Goal: Information Seeking & Learning: Learn about a topic

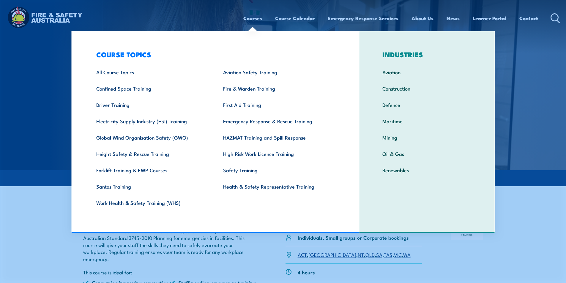
click at [251, 20] on link "Courses" at bounding box center [252, 18] width 19 height 16
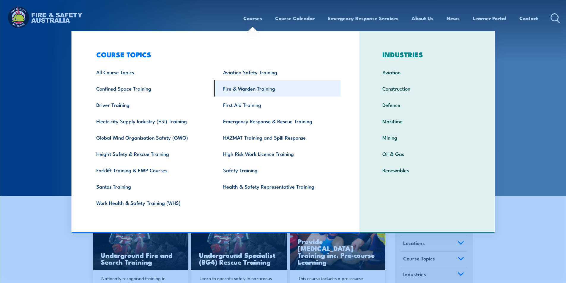
click at [256, 90] on link "Fire & Warden Training" at bounding box center [277, 88] width 127 height 16
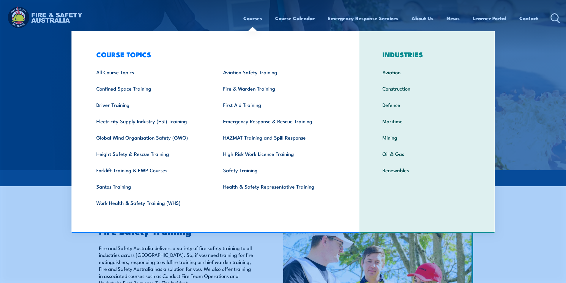
click at [74, 229] on div "COURSE TOPICS All Course Topics Aviation Safety Training Confined Space Trainin…" at bounding box center [215, 132] width 288 height 202
click at [67, 229] on section "Fire Safety Training Fire and Safety Australia delivers a variety of fire safet…" at bounding box center [283, 283] width 566 height 143
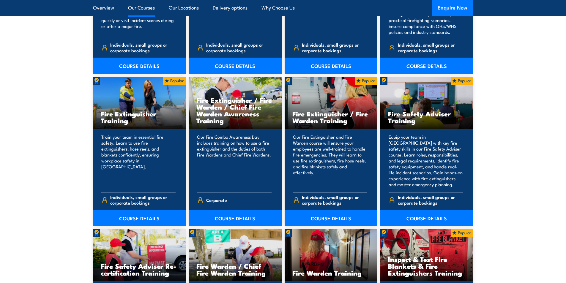
scroll to position [683, 0]
